Goal: Find specific page/section: Find specific page/section

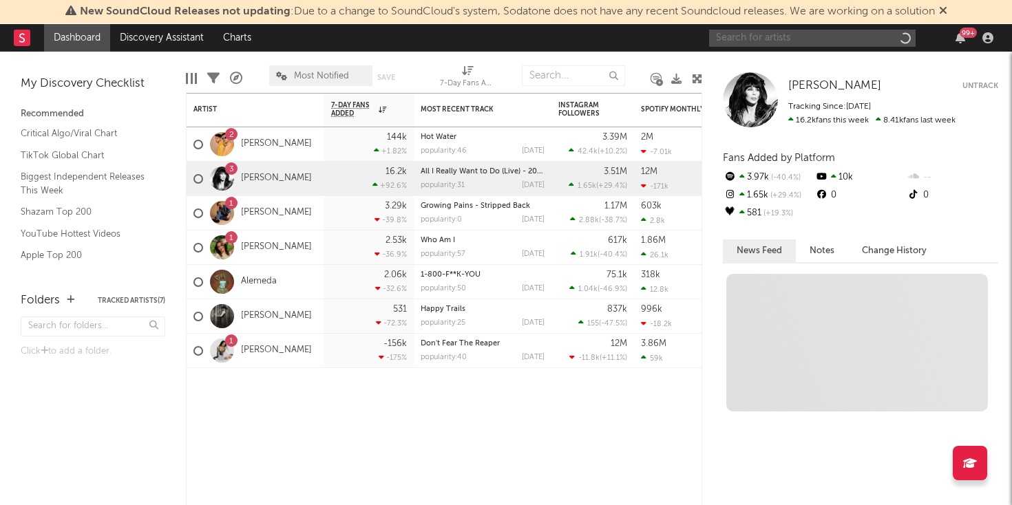
click at [827, 36] on input "text" at bounding box center [812, 38] width 207 height 17
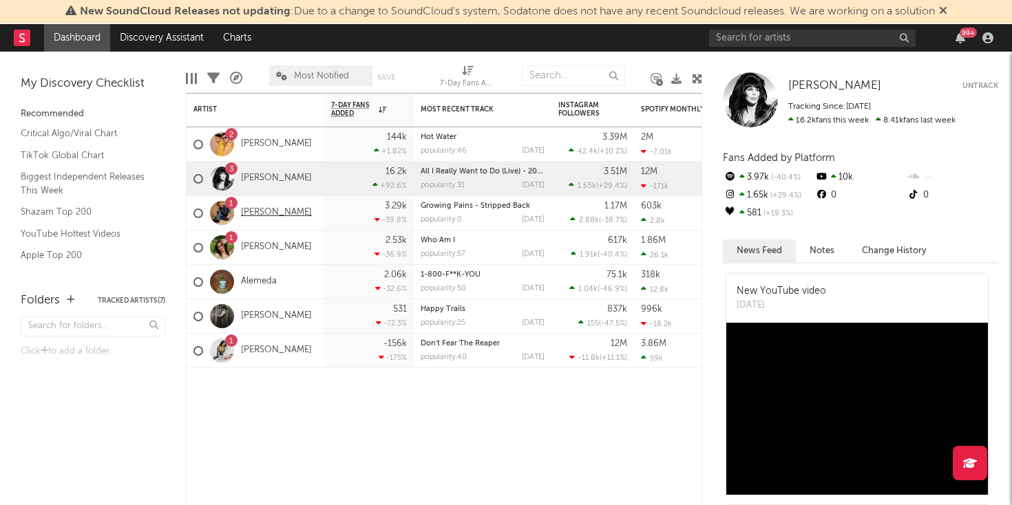
click at [263, 212] on link "[PERSON_NAME]" at bounding box center [276, 213] width 71 height 12
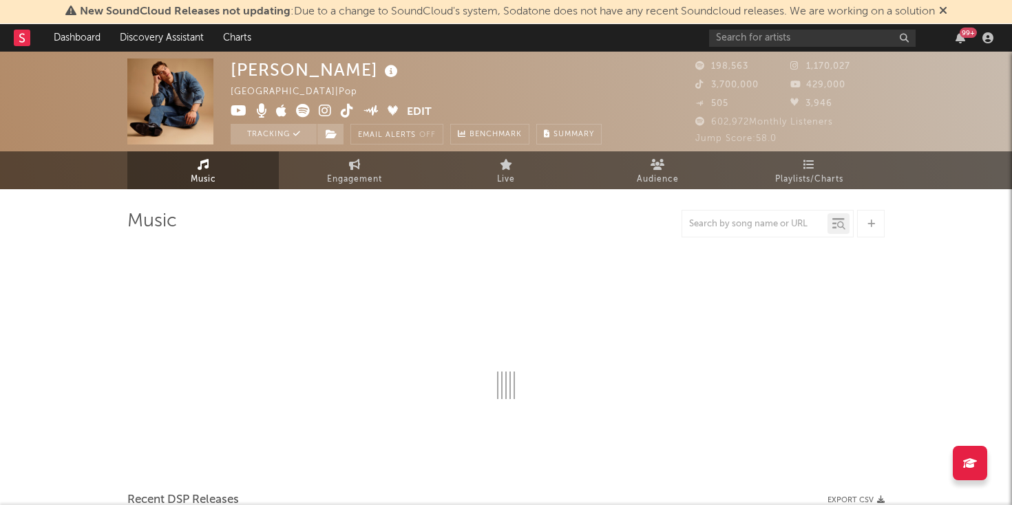
select select "6m"
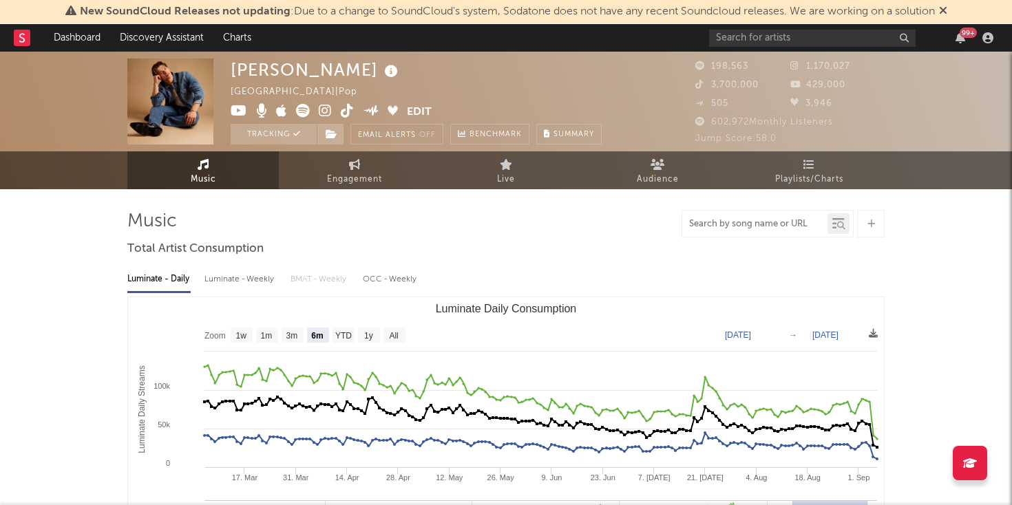
click at [718, 221] on input "text" at bounding box center [754, 224] width 145 height 11
type input "There She Goes"
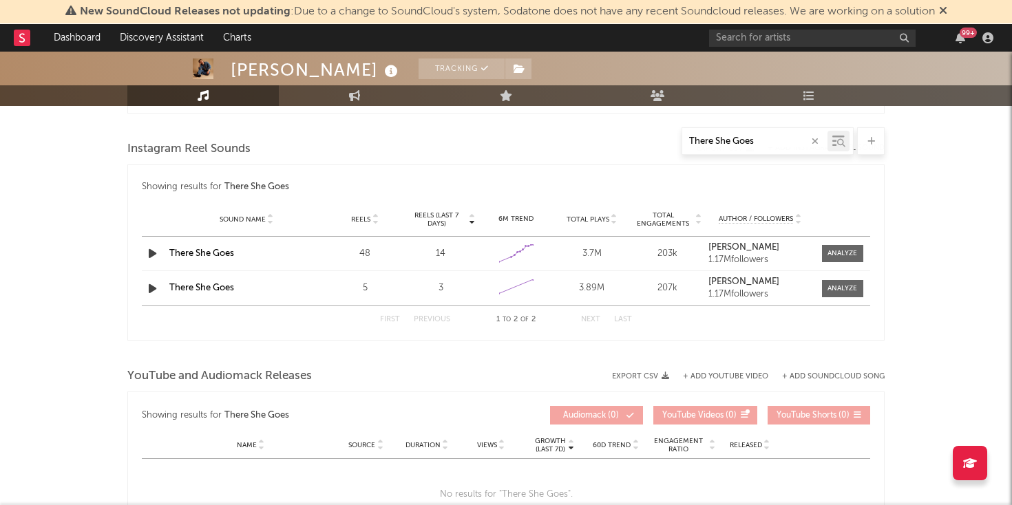
scroll to position [880, 0]
